Goal: Navigation & Orientation: Find specific page/section

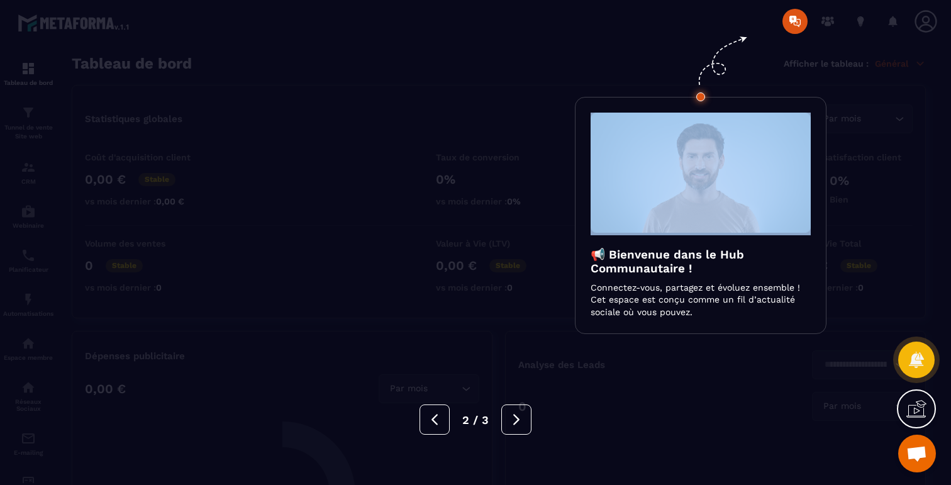
click at [198, 47] on div at bounding box center [475, 242] width 951 height 485
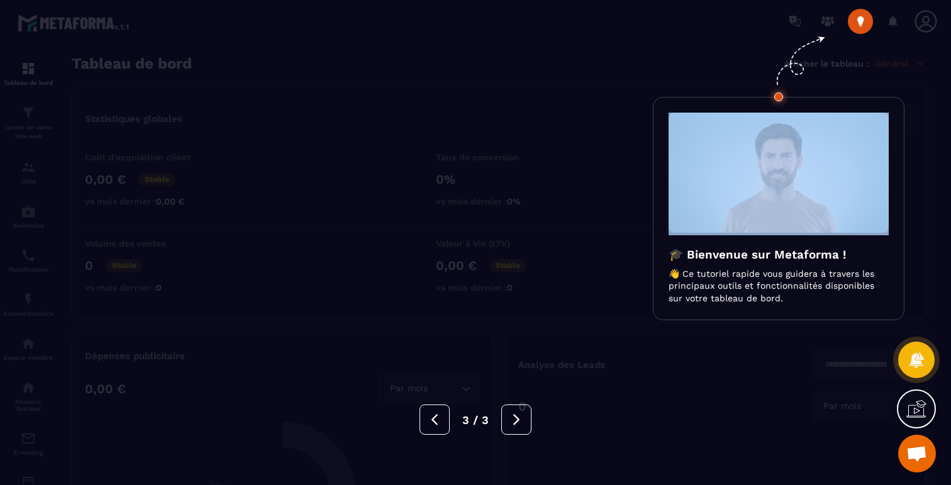
click at [198, 47] on div at bounding box center [475, 242] width 951 height 485
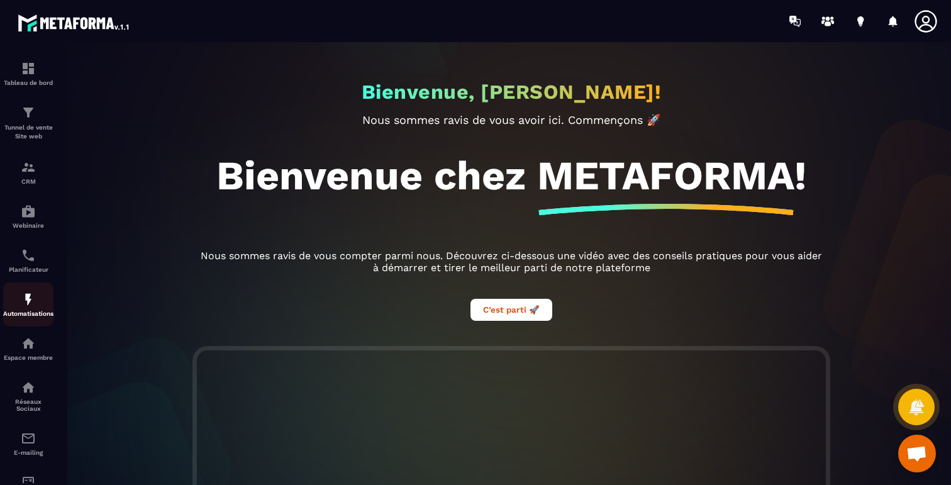
click at [28, 310] on div "Automatisations" at bounding box center [28, 304] width 50 height 25
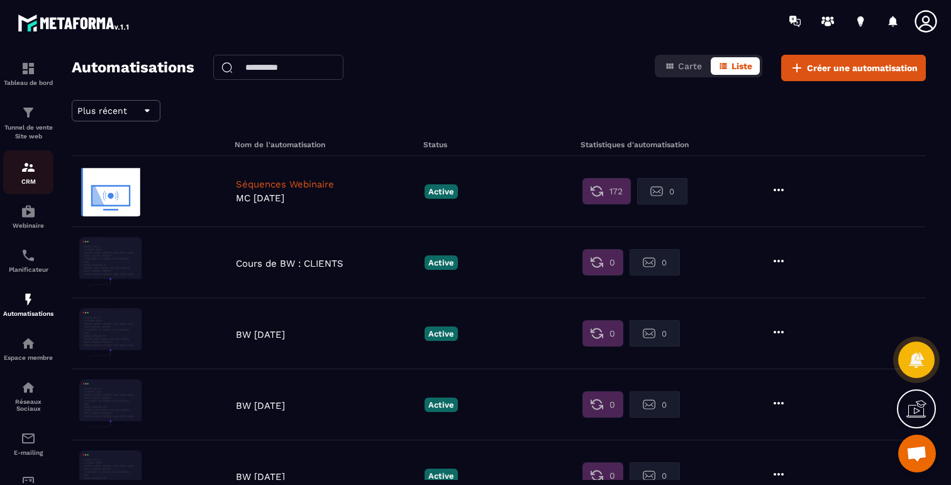
click at [28, 178] on div "CRM" at bounding box center [28, 172] width 50 height 25
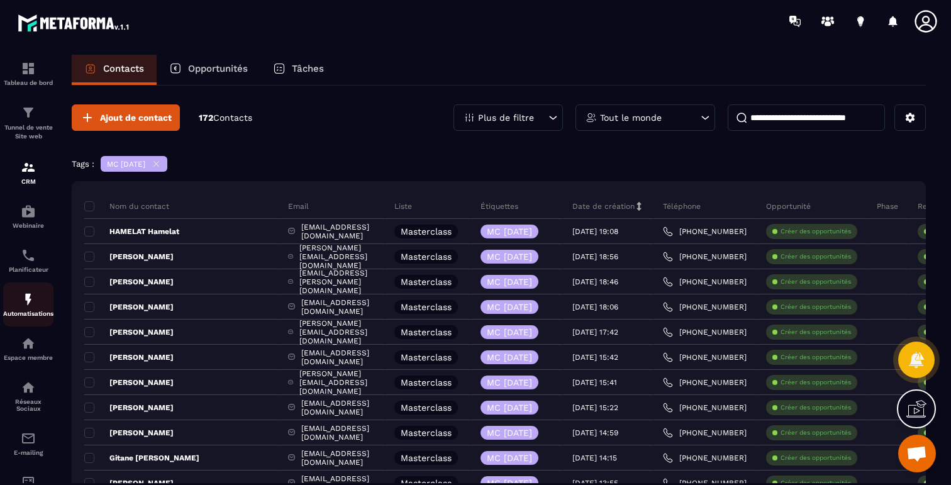
click at [35, 304] on img at bounding box center [28, 299] width 15 height 15
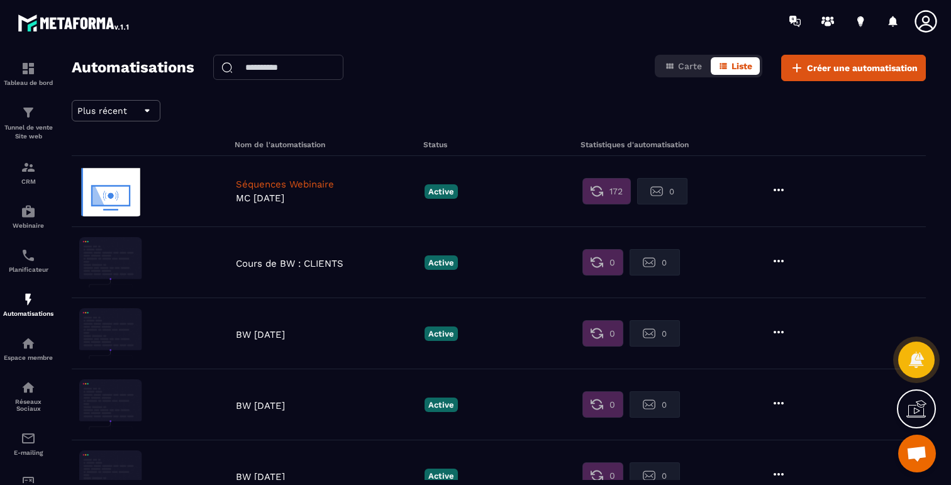
click at [322, 181] on p "Séquences Webinaire" at bounding box center [327, 184] width 182 height 11
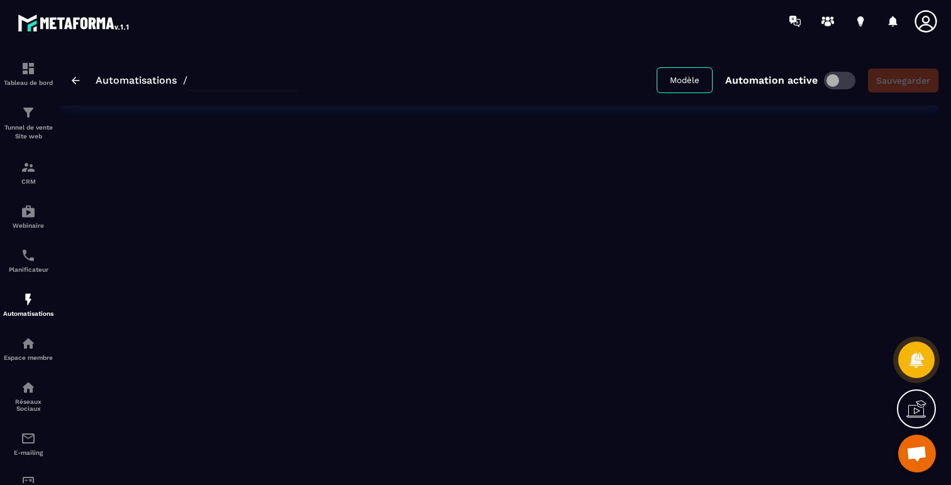
type input "**********"
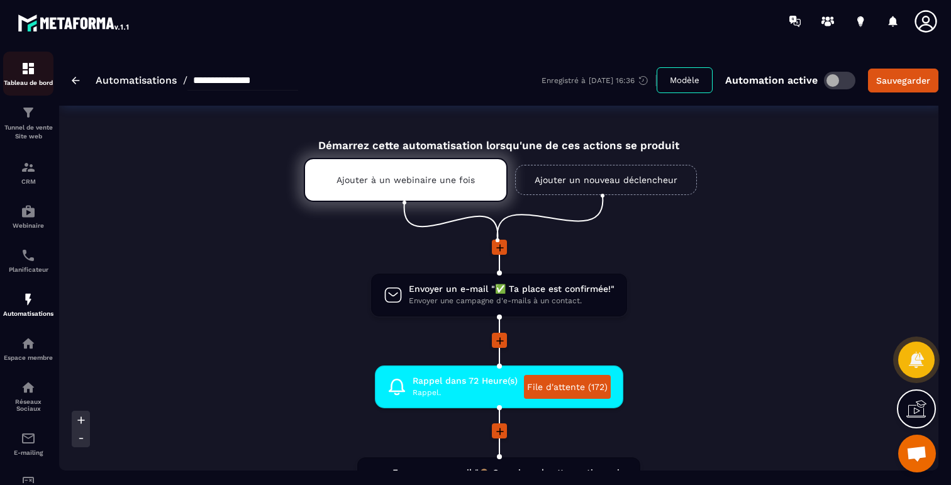
click at [36, 72] on div "Tableau de bord" at bounding box center [28, 73] width 50 height 25
